Goal: Obtain resource: Obtain resource

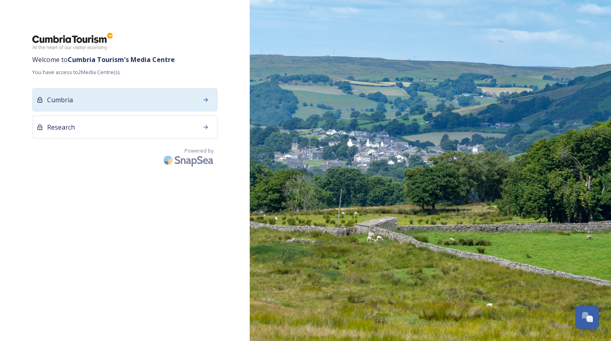
click at [195, 97] on div "Cumbria" at bounding box center [124, 99] width 185 height 23
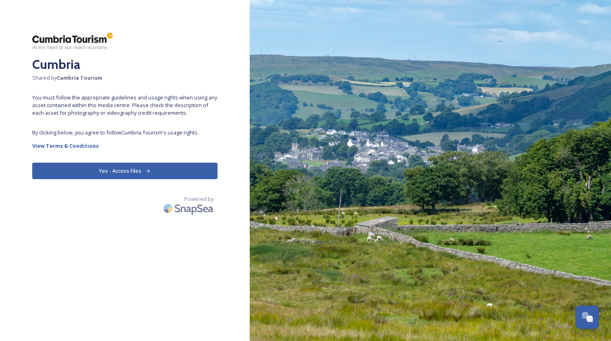
click at [160, 169] on button "Yes - Access Files" at bounding box center [124, 171] width 185 height 17
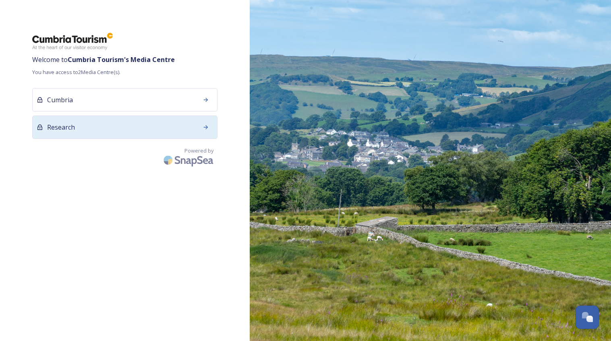
click at [163, 125] on div "Research" at bounding box center [124, 127] width 185 height 23
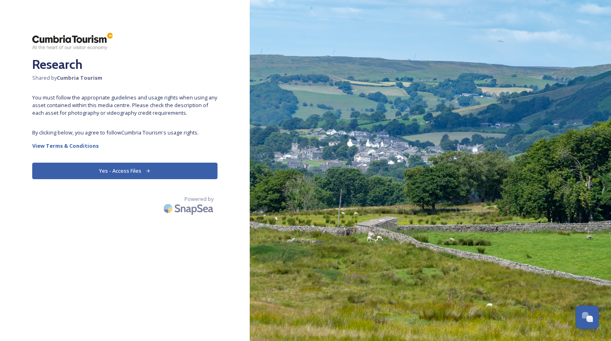
click at [159, 174] on button "Yes - Access Files" at bounding box center [124, 171] width 185 height 17
